Goal: Go to known website: Go to known website

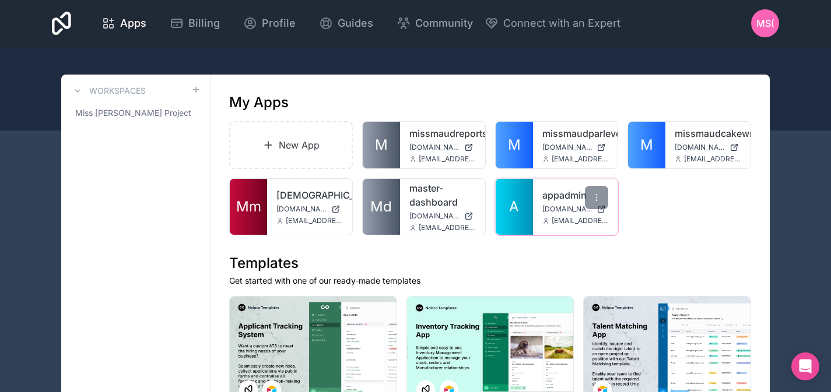
click at [562, 198] on link "appadmin" at bounding box center [575, 195] width 66 height 14
click at [549, 209] on span "[DOMAIN_NAME]" at bounding box center [567, 209] width 50 height 9
